Goal: Transaction & Acquisition: Purchase product/service

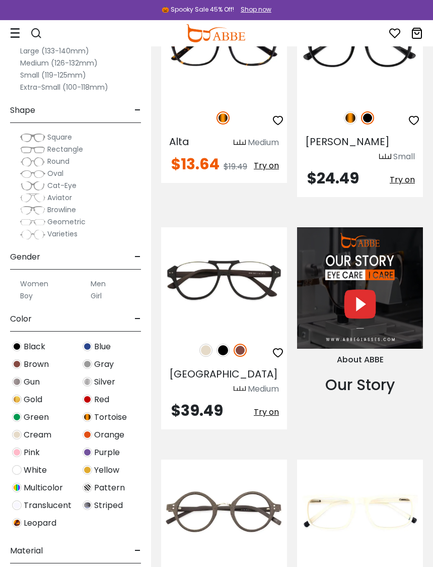
scroll to position [1119, 0]
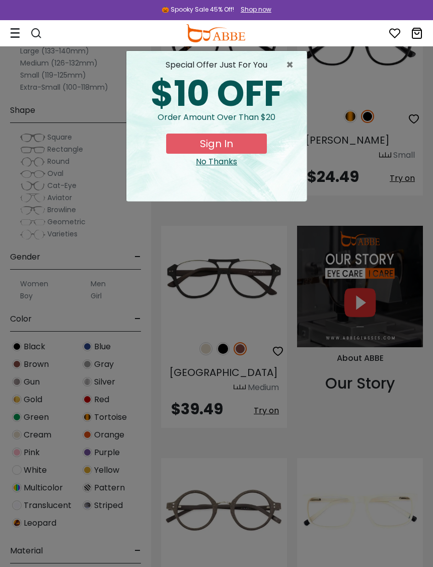
click at [245, 306] on div "× special offer just for you $10 OFF Order amount over than $20 Sign In No Than…" at bounding box center [216, 283] width 433 height 567
click at [207, 309] on div "× special offer just for you $10 OFF Order amount over than $20 Sign In No Than…" at bounding box center [216, 283] width 433 height 567
click at [291, 66] on span "×" at bounding box center [292, 65] width 13 height 12
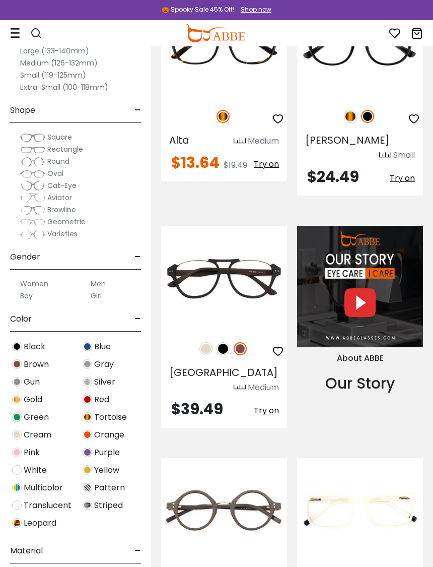
click at [0, 0] on img at bounding box center [0, 0] width 0 height 0
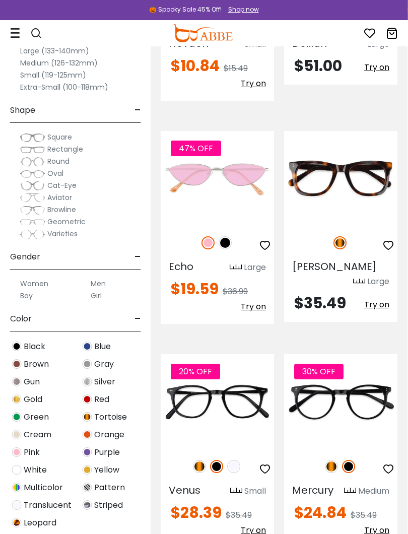
scroll to position [6399, 0]
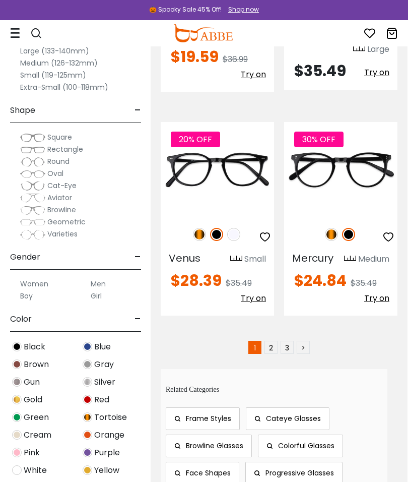
click at [275, 341] on link "2" at bounding box center [271, 347] width 13 height 13
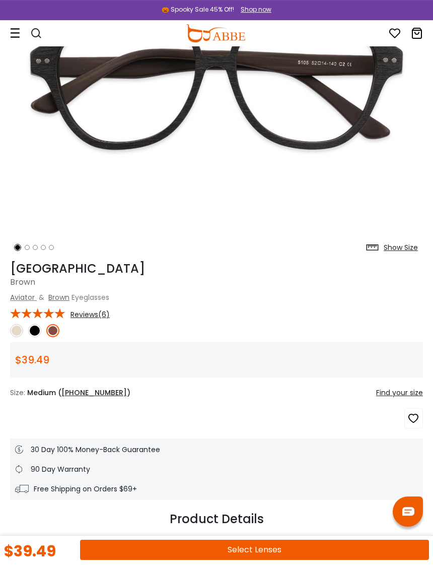
click at [22, 330] on img at bounding box center [16, 330] width 13 height 13
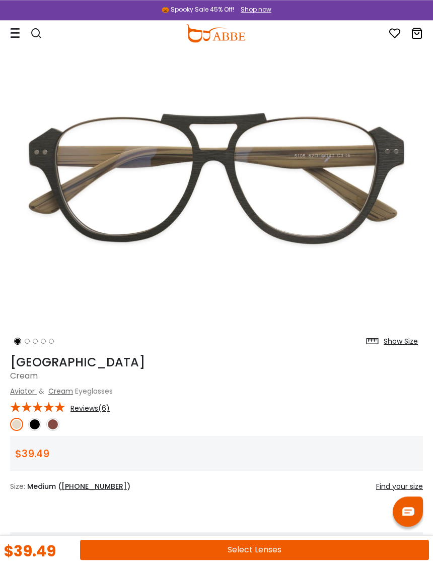
scroll to position [67, 0]
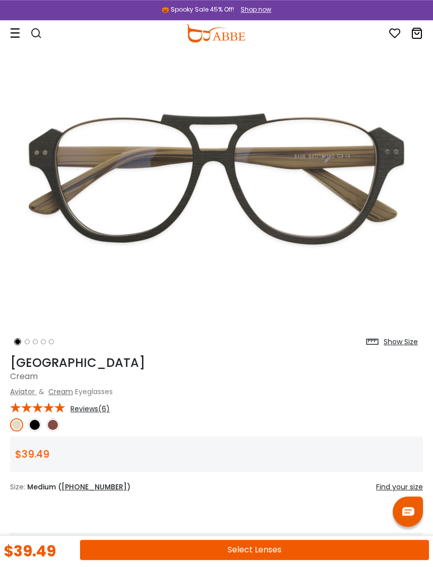
click at [40, 424] on img at bounding box center [34, 424] width 13 height 13
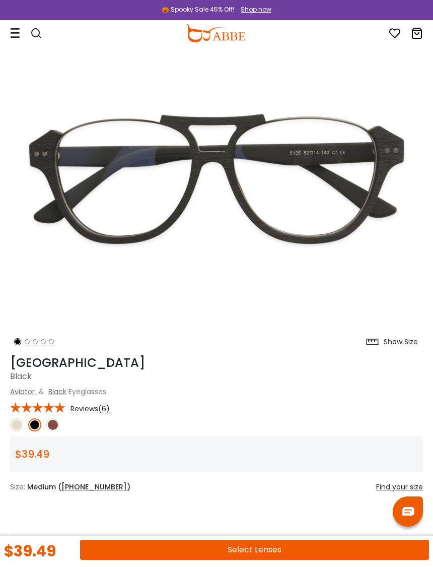
click at [58, 426] on img at bounding box center [52, 424] width 13 height 13
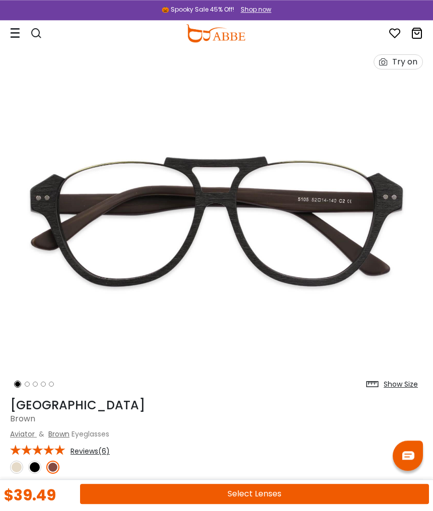
scroll to position [0, 0]
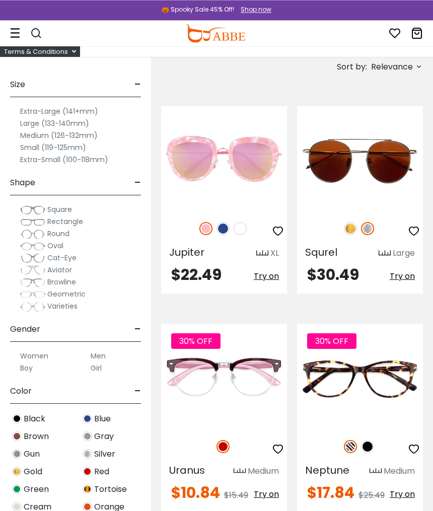
scroll to position [62, 0]
